Goal: Navigation & Orientation: Find specific page/section

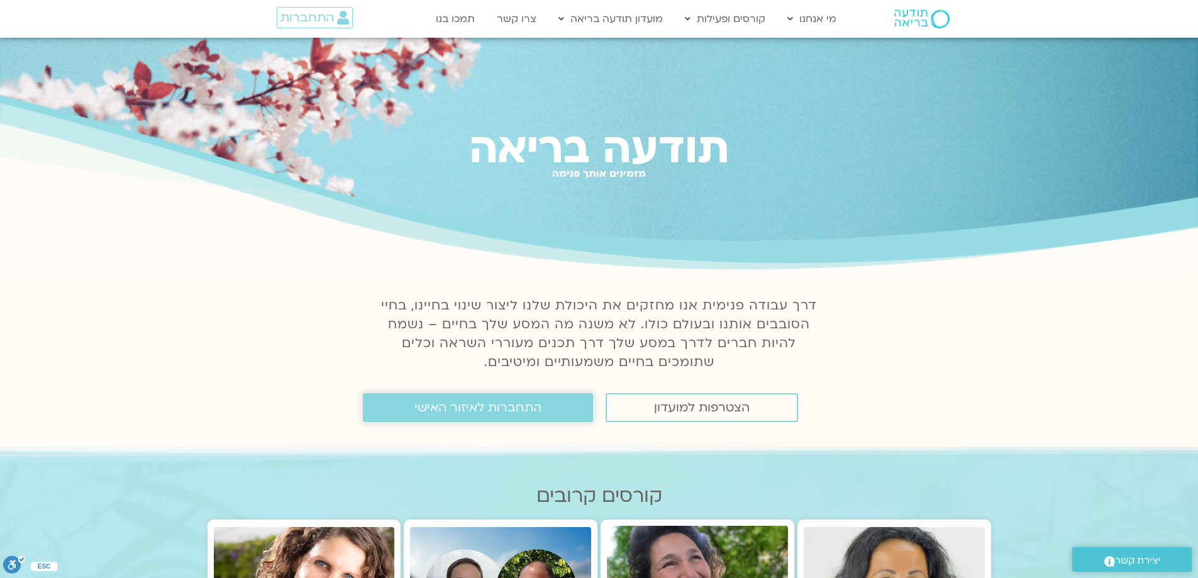
click at [509, 413] on span "התחברות לאיזור האישי" at bounding box center [477, 408] width 127 height 14
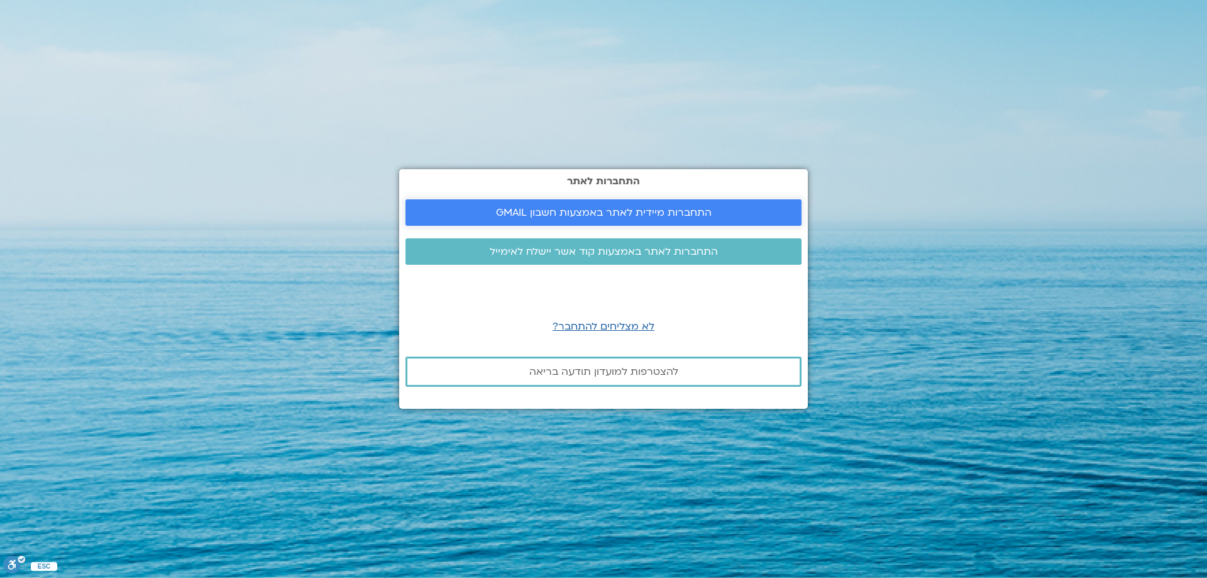
click at [669, 212] on span "התחברות מיידית לאתר באמצעות חשבון GMAIL" at bounding box center [604, 212] width 216 height 11
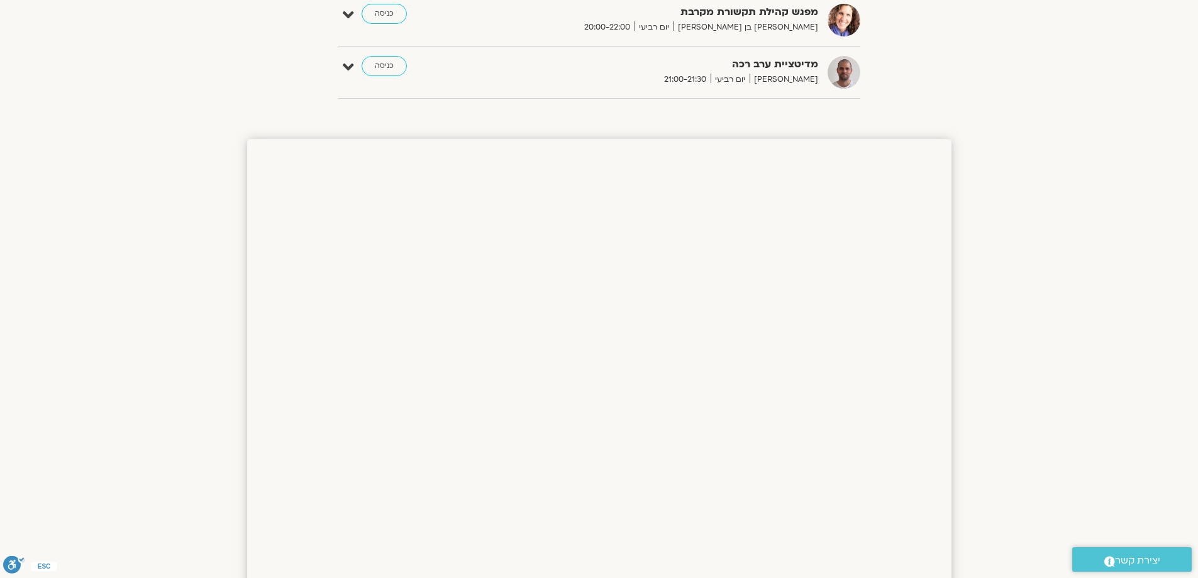
scroll to position [541, 0]
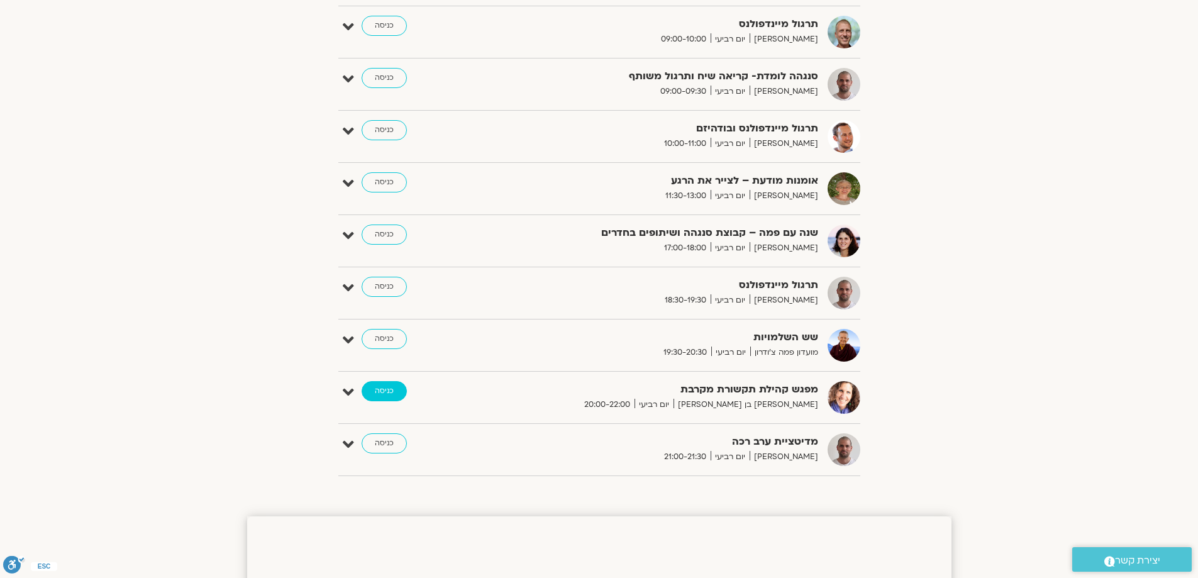
click at [384, 389] on link "כניסה" at bounding box center [384, 391] width 45 height 20
